Goal: Task Accomplishment & Management: Manage account settings

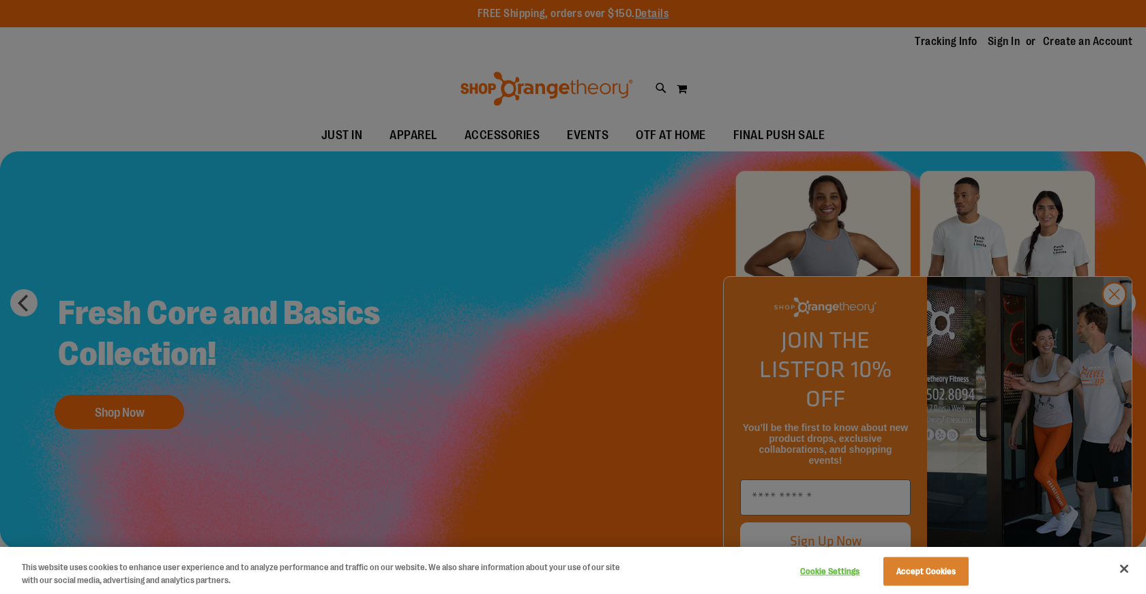
click at [1109, 318] on div at bounding box center [573, 297] width 1146 height 594
click at [1111, 316] on div at bounding box center [573, 297] width 1146 height 594
click at [1009, 38] on div at bounding box center [573, 297] width 1146 height 594
click at [998, 36] on div at bounding box center [573, 297] width 1146 height 594
click at [947, 563] on button "Accept Cookies" at bounding box center [925, 571] width 85 height 29
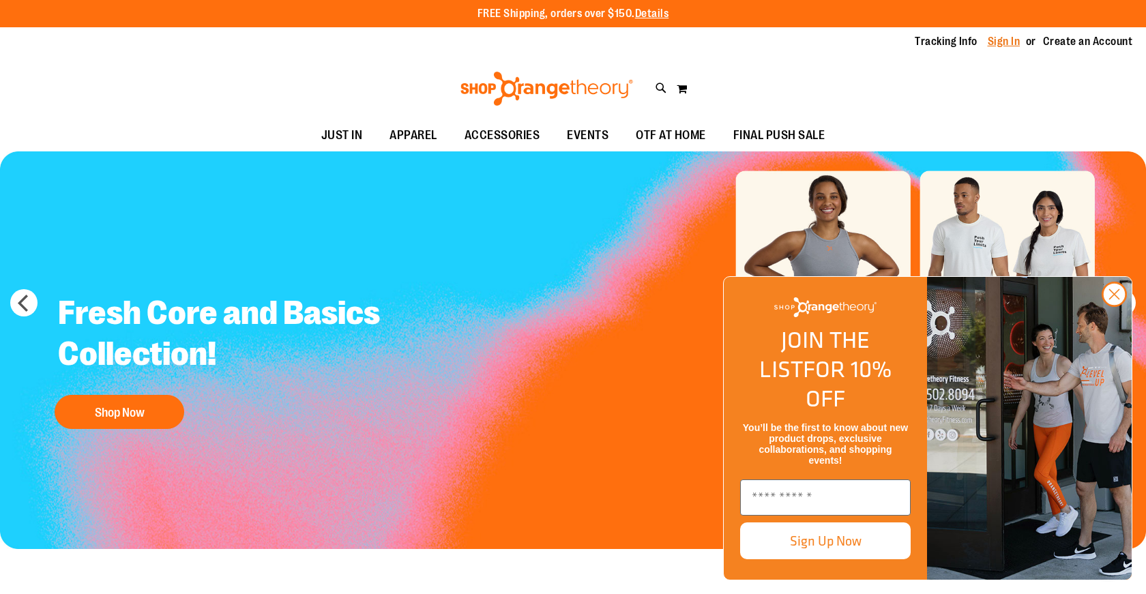
click at [1000, 42] on link "Sign In" at bounding box center [1003, 41] width 33 height 15
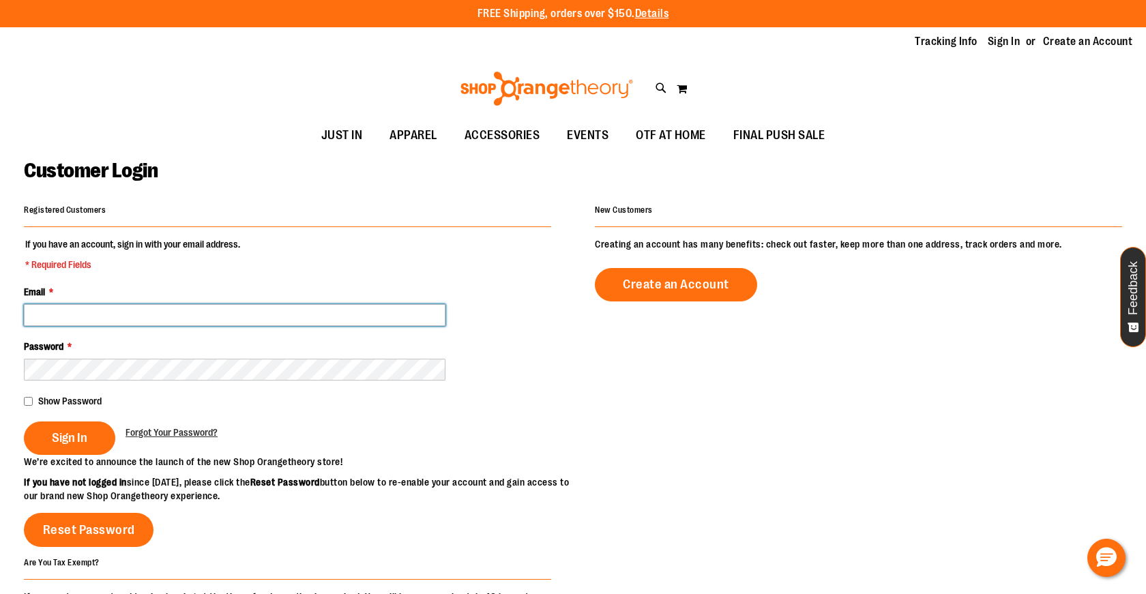
click at [128, 314] on input "Email *" at bounding box center [234, 315] width 421 height 22
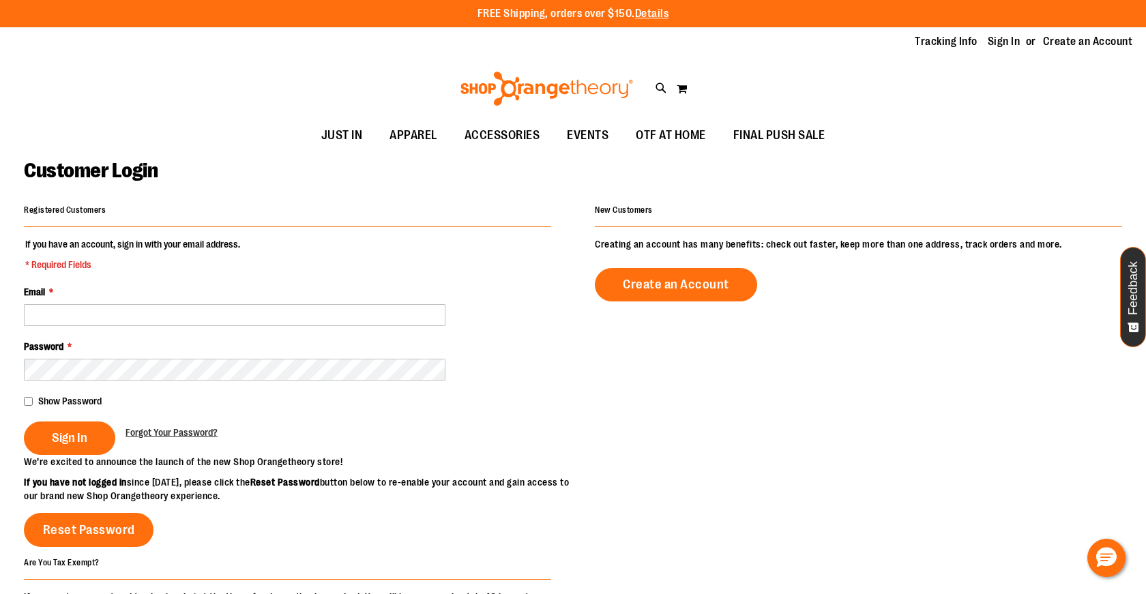
click at [133, 327] on fieldset "If you have an account, sign in with your email address. * Required Fields Emai…" at bounding box center [287, 346] width 527 height 218
click at [139, 300] on div "Email *" at bounding box center [287, 305] width 527 height 41
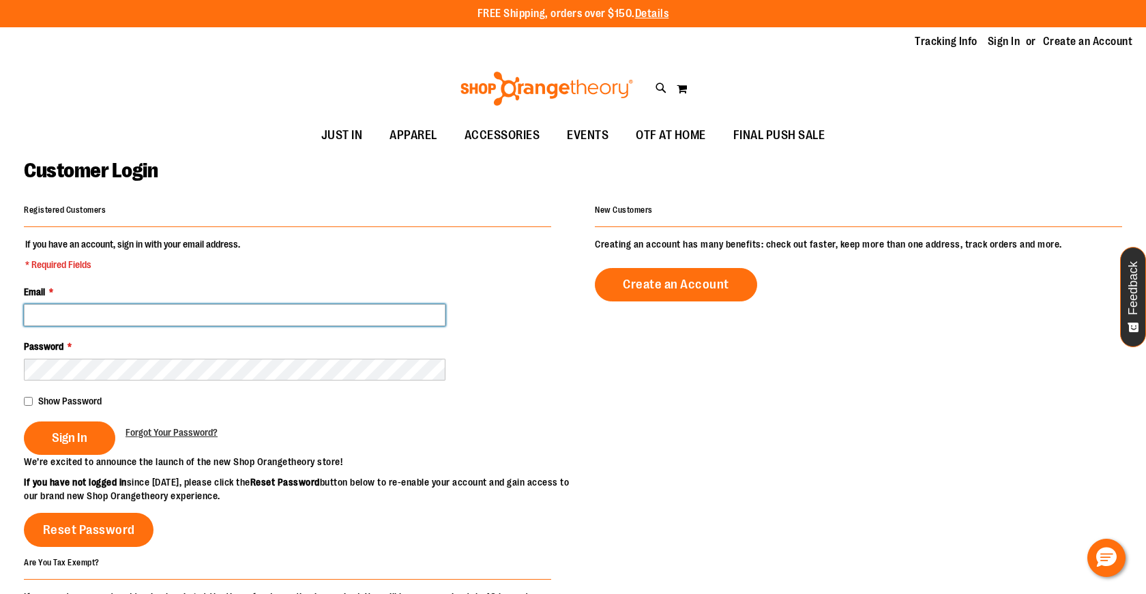
click at [136, 316] on input "Email *" at bounding box center [234, 315] width 421 height 22
